Goal: Task Accomplishment & Management: Use online tool/utility

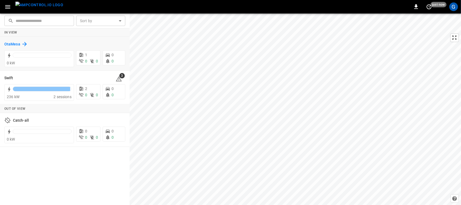
click at [17, 43] on h6 "OtaMesa" at bounding box center [12, 44] width 16 height 6
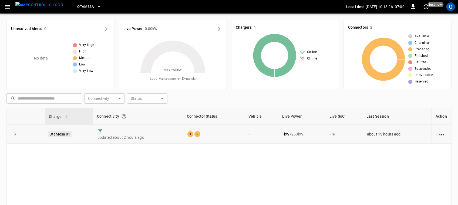
click at [66, 135] on link "OtaMesa 01" at bounding box center [59, 134] width 23 height 6
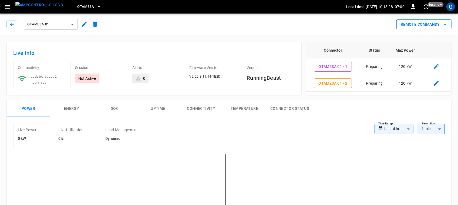
click at [397, 25] on button "Remote Commands" at bounding box center [423, 24] width 55 height 10
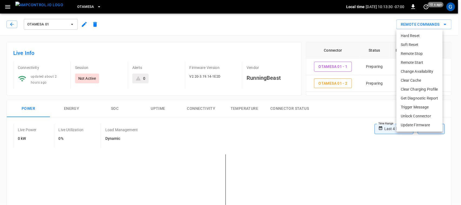
click at [406, 62] on li "Remote Start" at bounding box center [419, 62] width 46 height 9
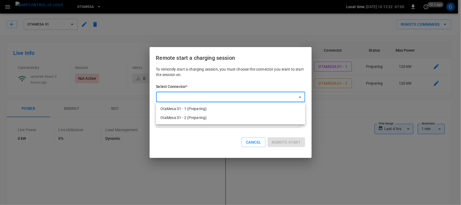
drag, startPoint x: 250, startPoint y: 107, endPoint x: 275, endPoint y: 110, distance: 25.0
click at [275, 110] on li "OtaMesa 01 - 1 (Preparing)" at bounding box center [230, 108] width 149 height 9
type input "**********"
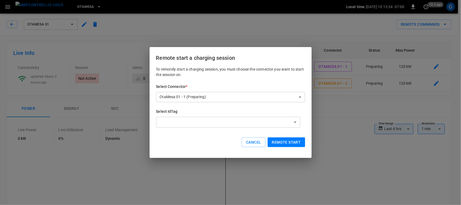
click at [275, 110] on h6 "Select IdTag" at bounding box center [230, 112] width 149 height 6
click at [289, 140] on button "Remote start" at bounding box center [287, 142] width 38 height 10
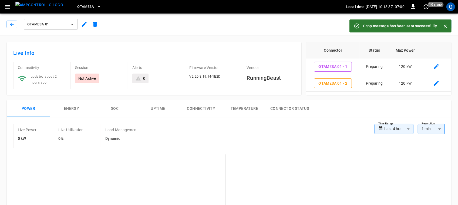
click at [445, 22] on button "Close" at bounding box center [445, 26] width 8 height 8
click at [445, 22] on icon "remote commands options" at bounding box center [445, 24] width 6 height 6
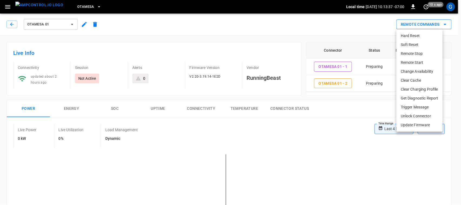
click at [445, 22] on div at bounding box center [230, 102] width 461 height 205
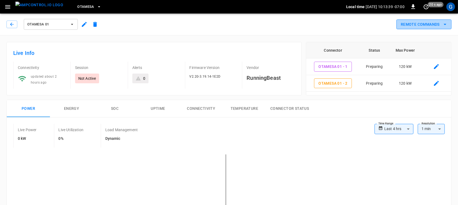
click at [439, 25] on button "Remote Commands" at bounding box center [423, 24] width 55 height 10
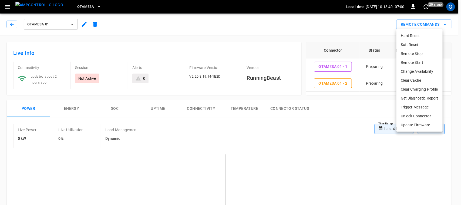
click at [421, 59] on li "Remote Start" at bounding box center [419, 62] width 46 height 9
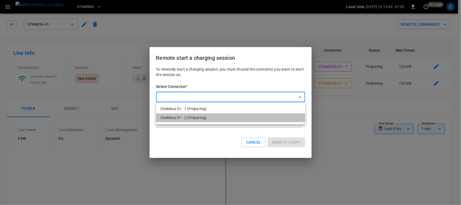
click at [252, 119] on li "OtaMesa 01 - 2 (Preparing)" at bounding box center [230, 117] width 149 height 9
type input "**********"
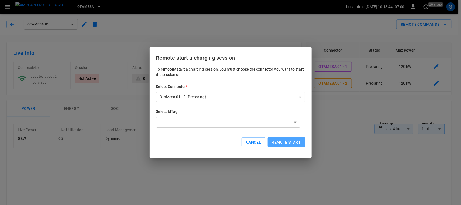
click at [282, 142] on button "Remote start" at bounding box center [287, 142] width 38 height 10
